Goal: Task Accomplishment & Management: Manage account settings

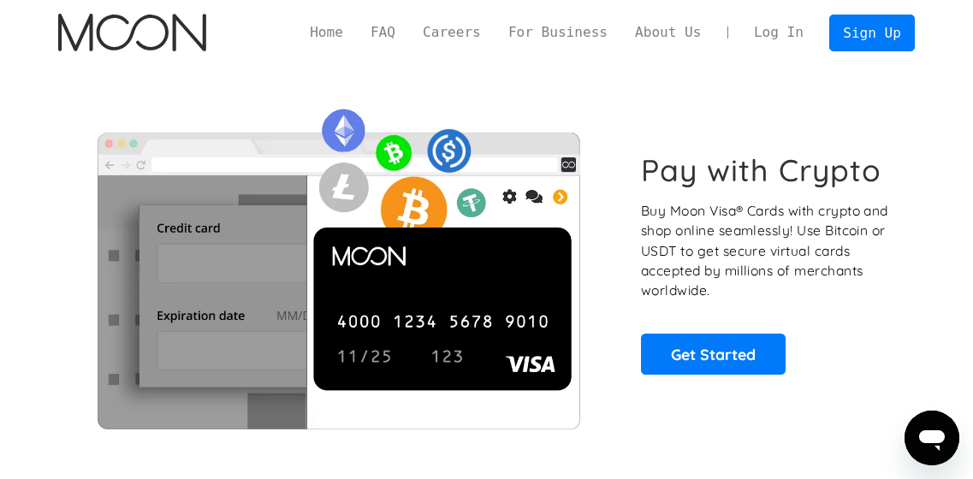
click at [778, 31] on link "Log In" at bounding box center [778, 33] width 77 height 36
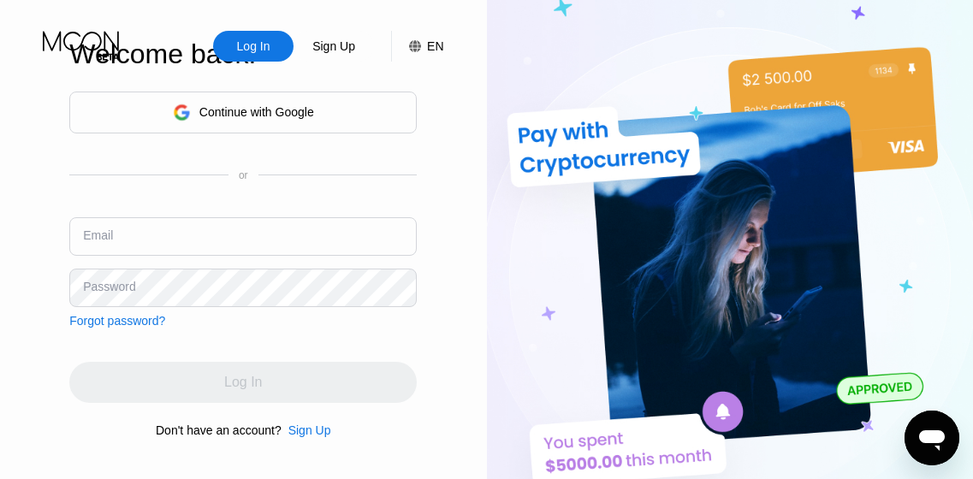
click at [251, 121] on div "Continue with Google" at bounding box center [243, 112] width 141 height 27
